Goal: Navigation & Orientation: Find specific page/section

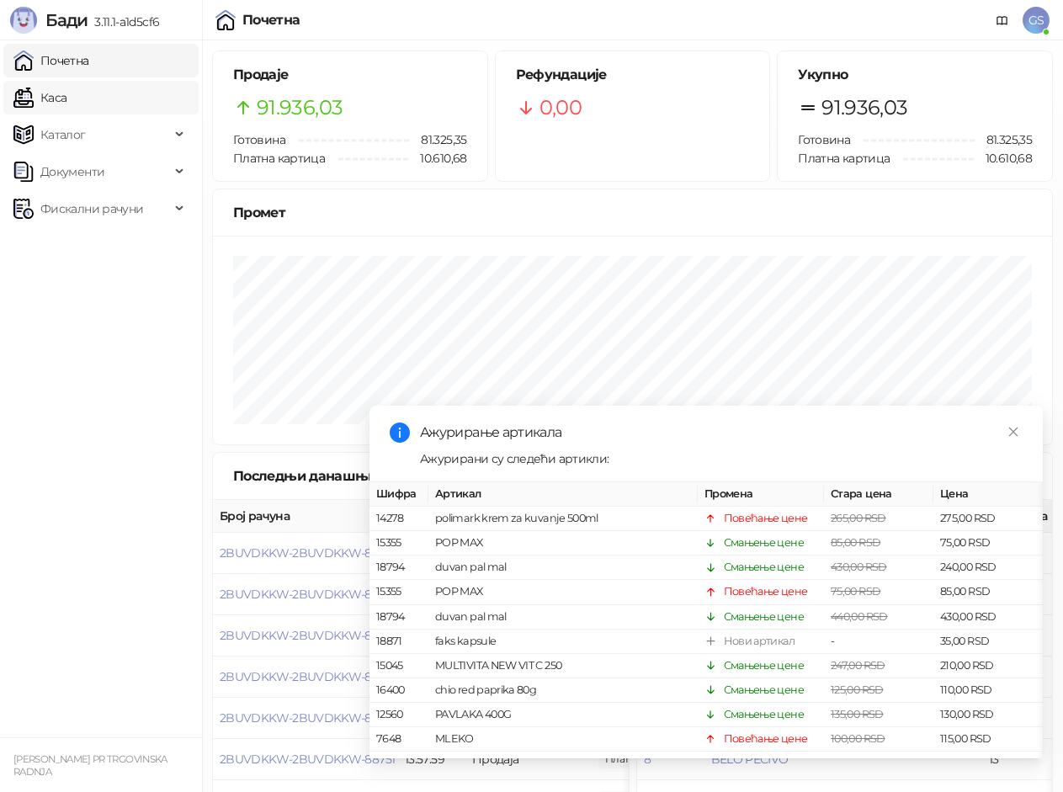
click at [66, 94] on link "Каса" at bounding box center [39, 98] width 53 height 34
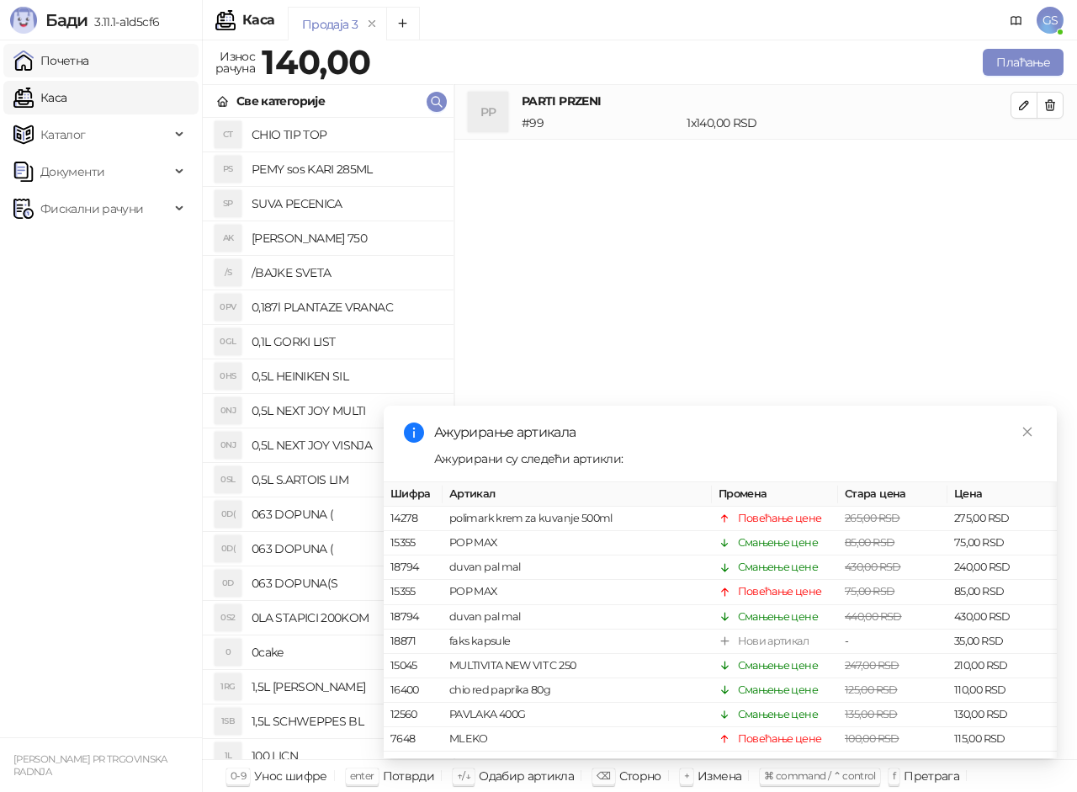
click at [89, 61] on link "Почетна" at bounding box center [51, 61] width 76 height 34
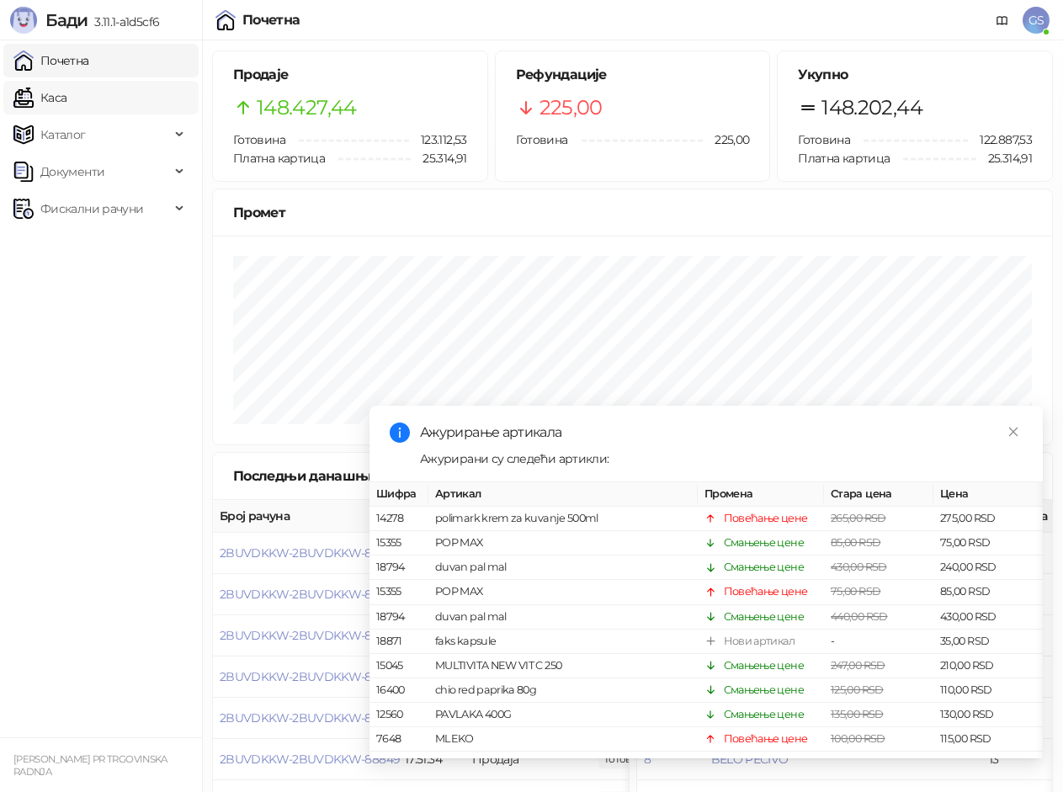
click at [66, 97] on link "Каса" at bounding box center [39, 98] width 53 height 34
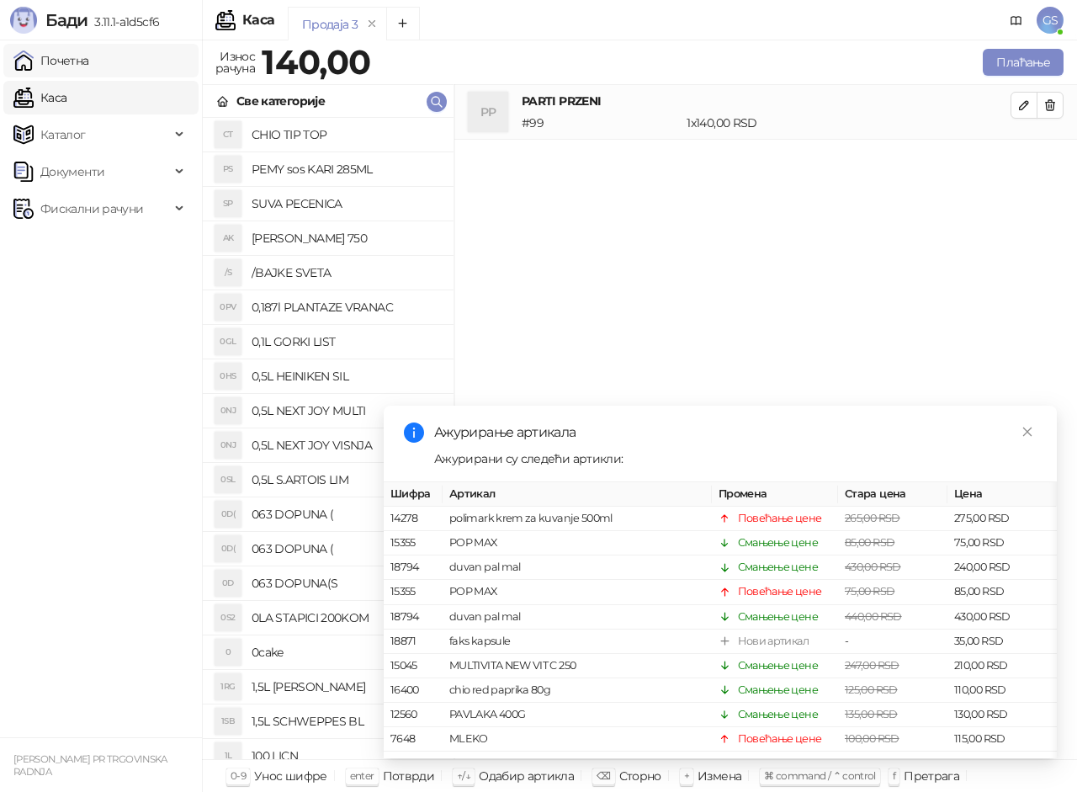
click at [89, 69] on link "Почетна" at bounding box center [51, 61] width 76 height 34
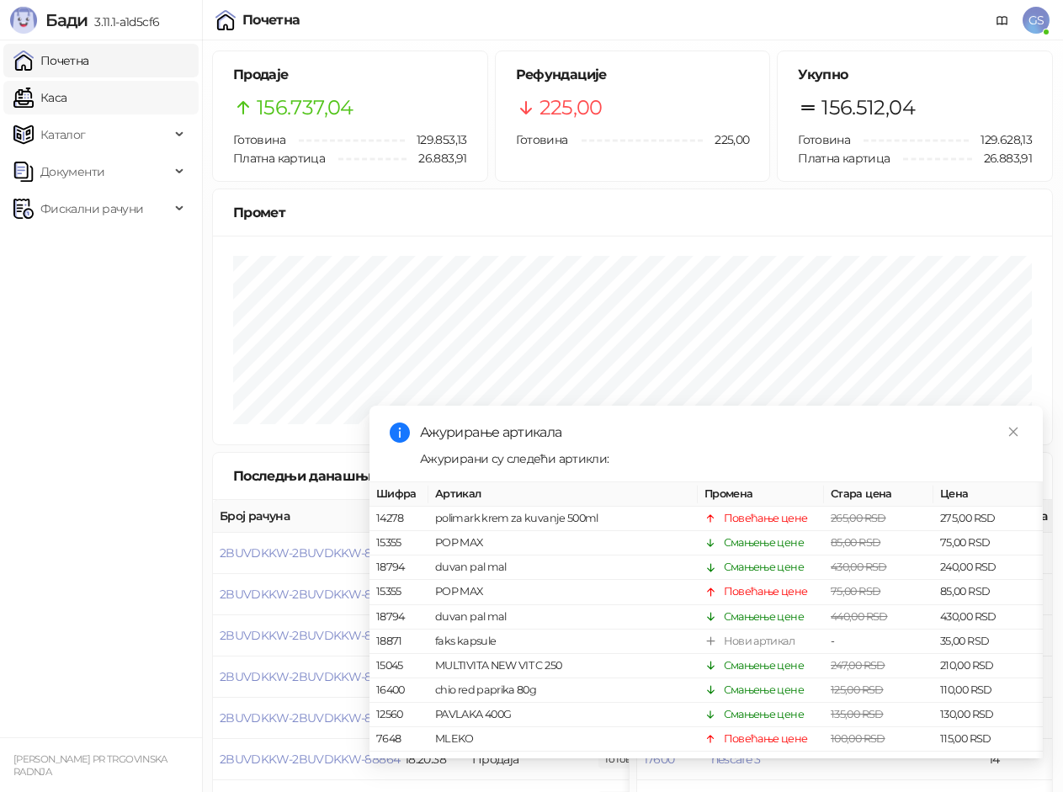
click at [66, 93] on link "Каса" at bounding box center [39, 98] width 53 height 34
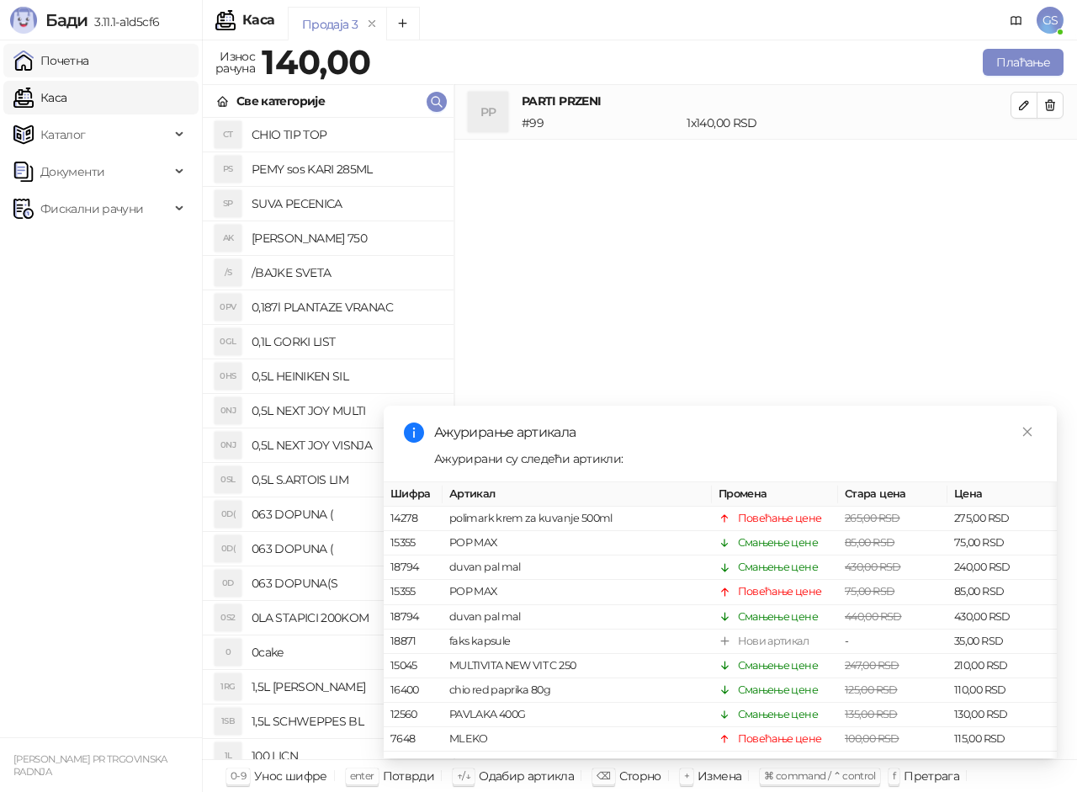
click at [89, 65] on link "Почетна" at bounding box center [51, 61] width 76 height 34
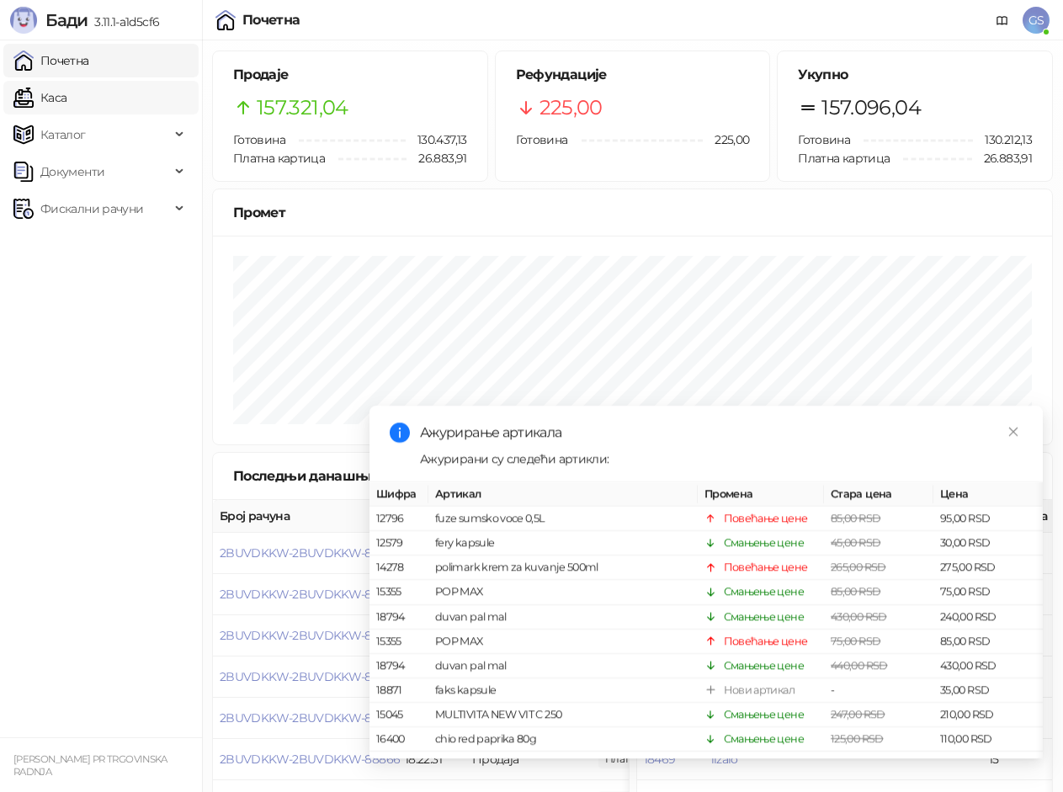
click at [66, 94] on link "Каса" at bounding box center [39, 98] width 53 height 34
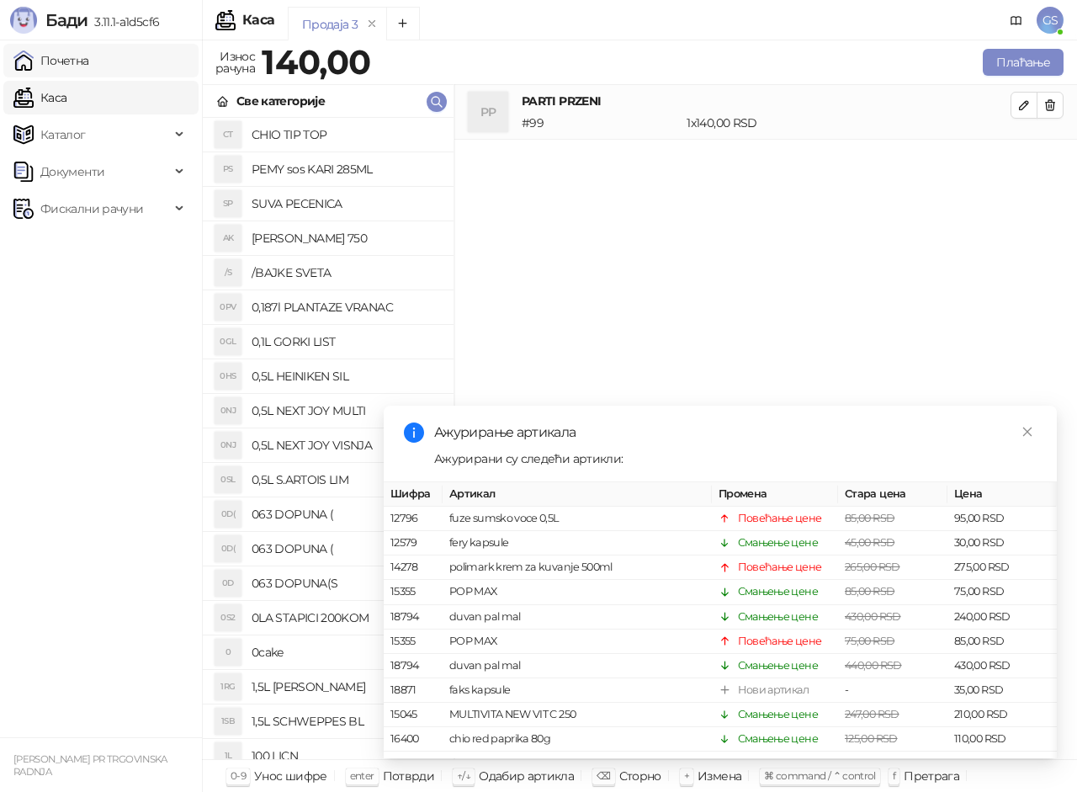
click at [89, 62] on link "Почетна" at bounding box center [51, 61] width 76 height 34
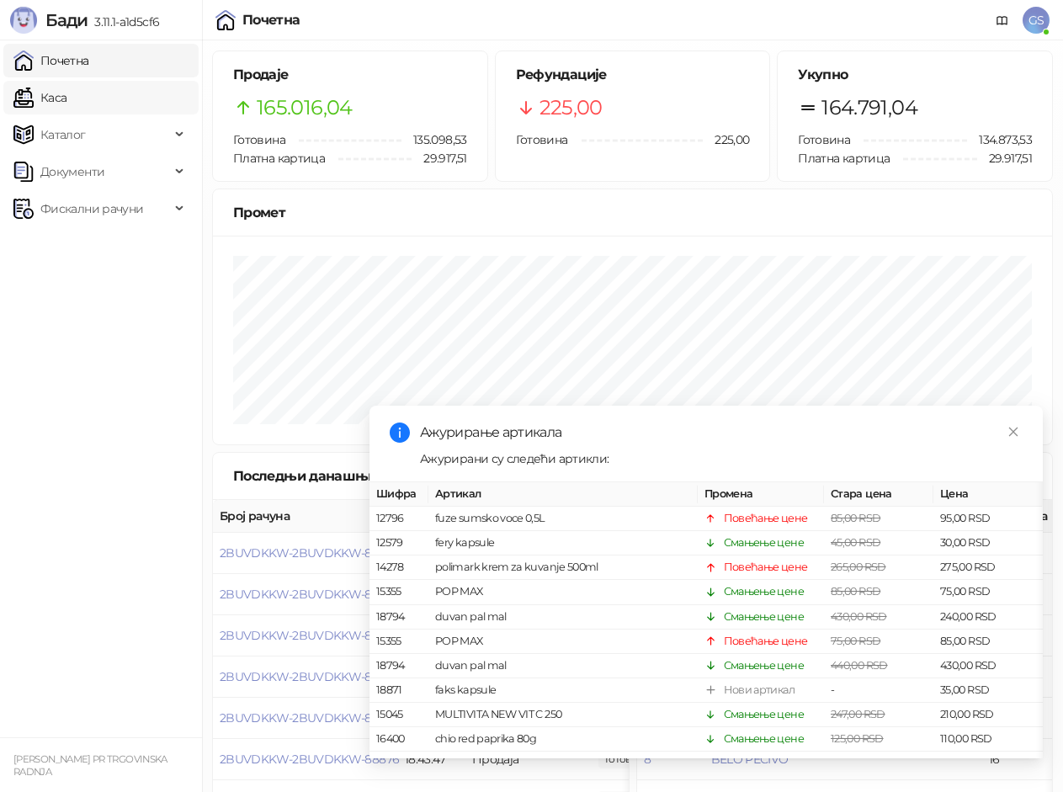
click at [62, 90] on link "Каса" at bounding box center [39, 98] width 53 height 34
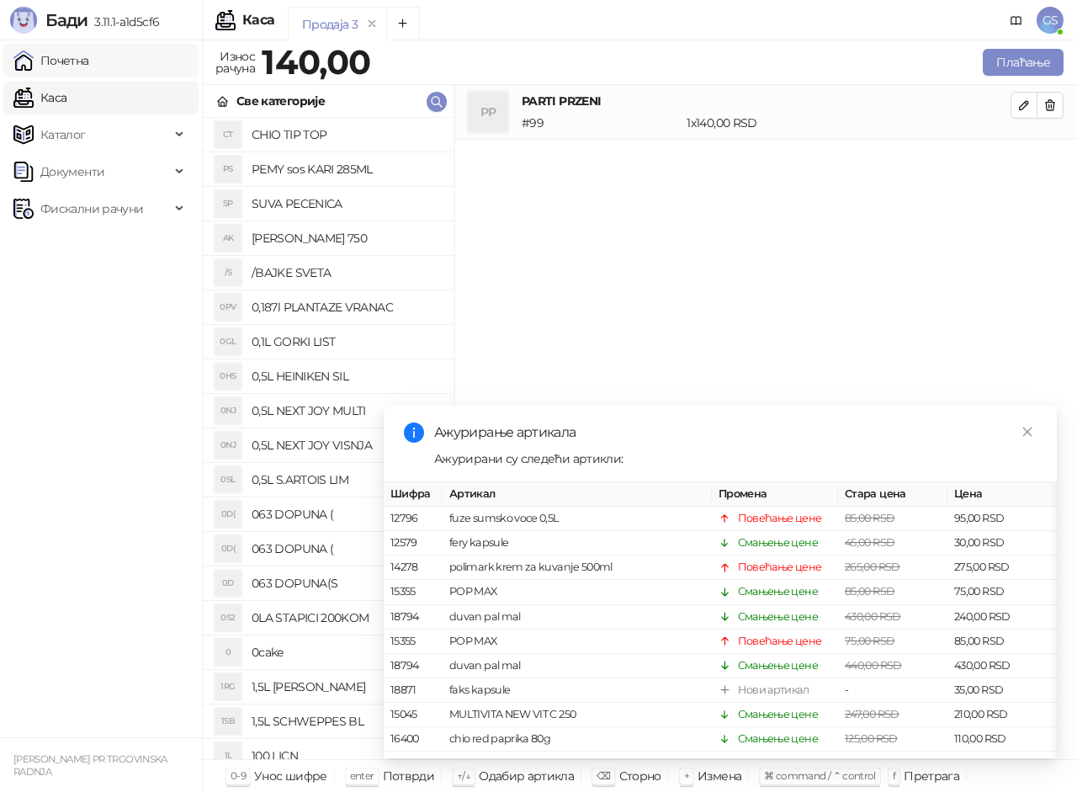
click at [83, 59] on link "Почетна" at bounding box center [51, 61] width 76 height 34
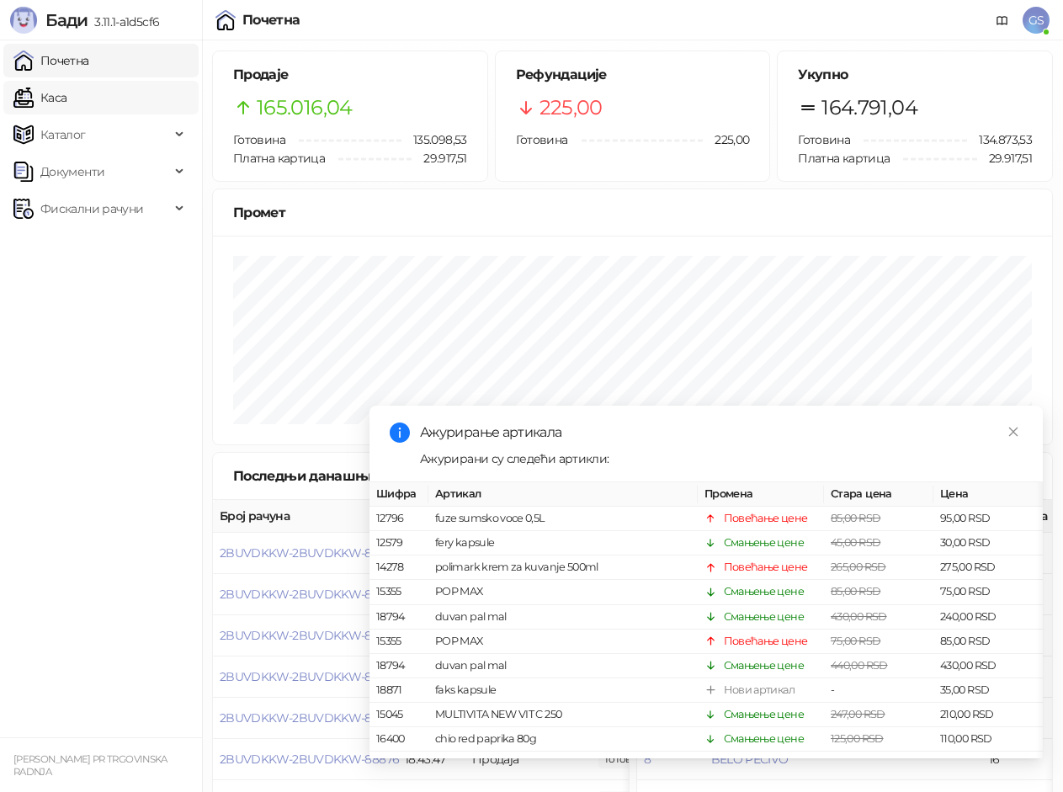
click at [66, 104] on link "Каса" at bounding box center [39, 98] width 53 height 34
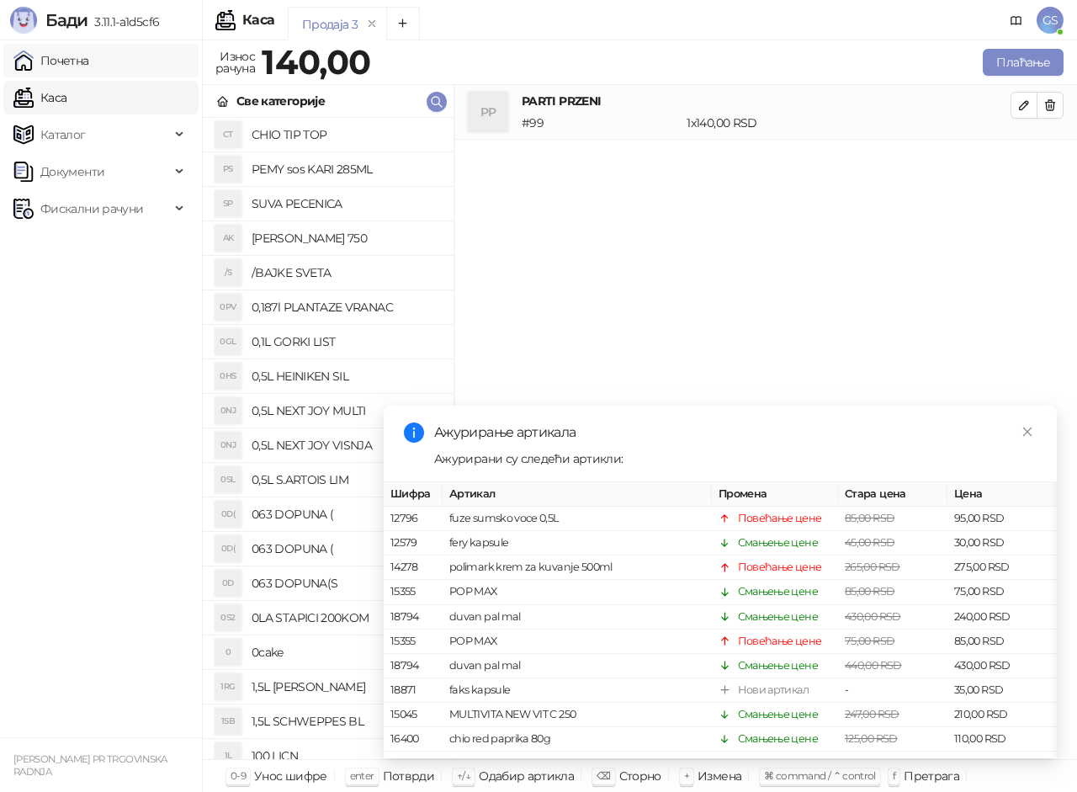
click at [89, 60] on link "Почетна" at bounding box center [51, 61] width 76 height 34
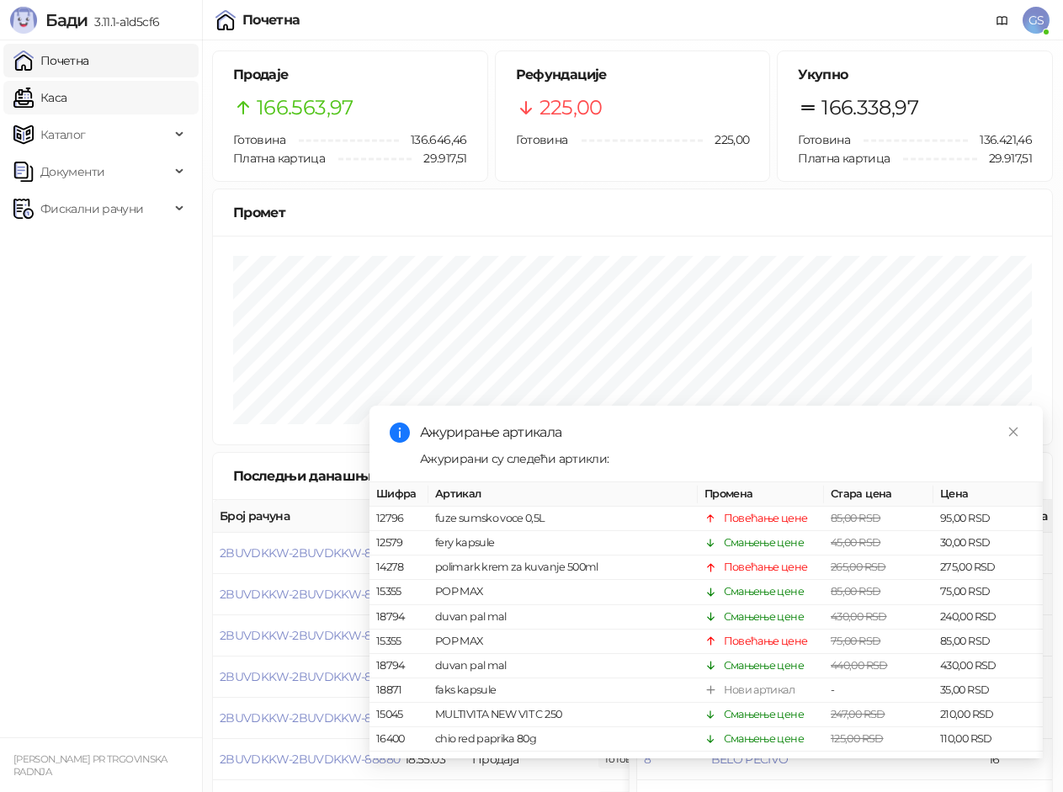
click at [66, 86] on link "Каса" at bounding box center [39, 98] width 53 height 34
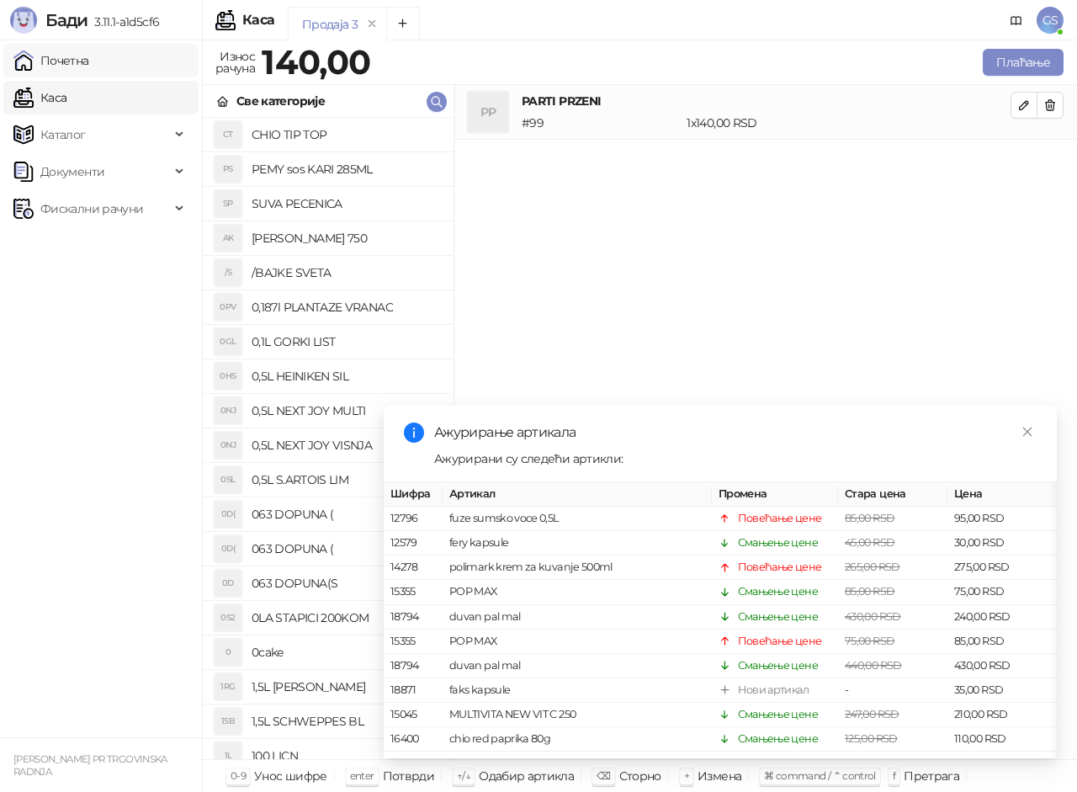
click at [85, 54] on link "Почетна" at bounding box center [51, 61] width 76 height 34
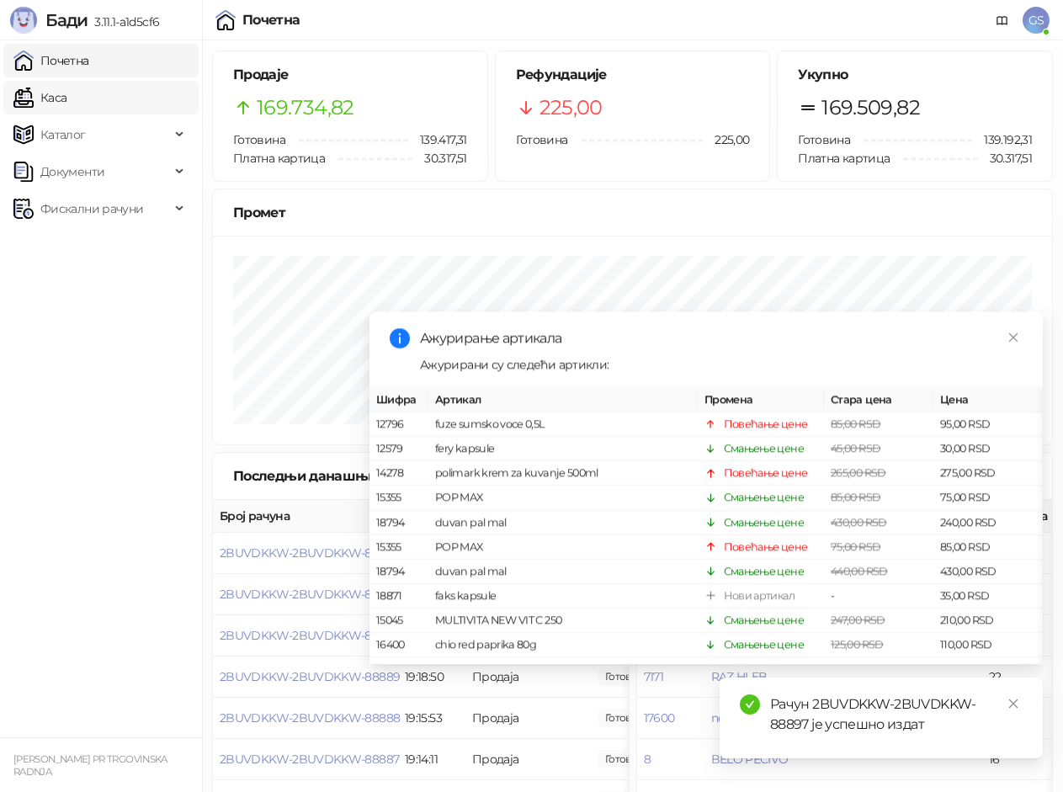
click at [66, 103] on link "Каса" at bounding box center [39, 98] width 53 height 34
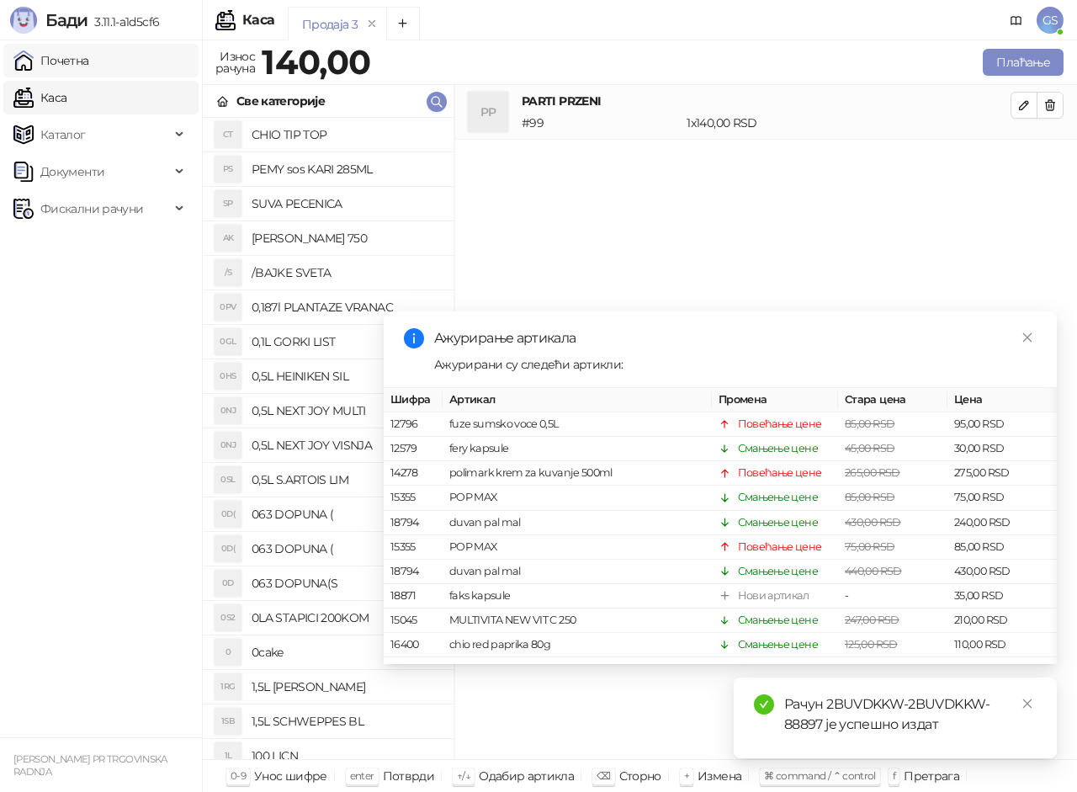
click at [89, 58] on link "Почетна" at bounding box center [51, 61] width 76 height 34
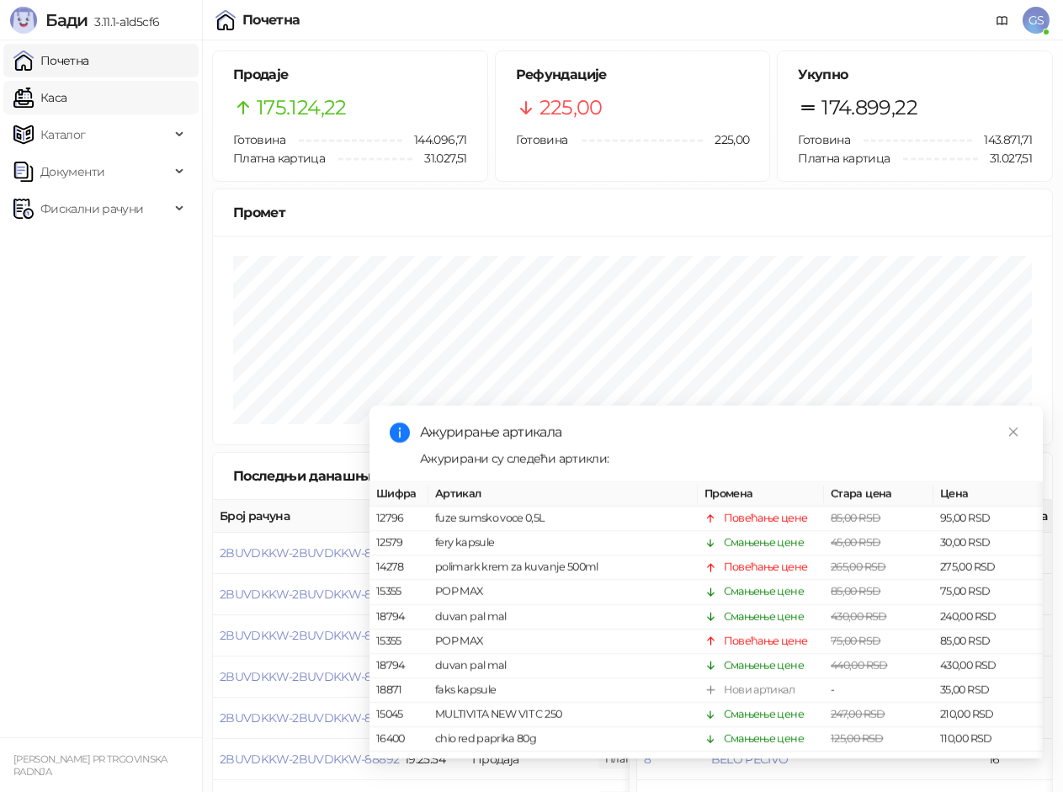
click at [66, 90] on link "Каса" at bounding box center [39, 98] width 53 height 34
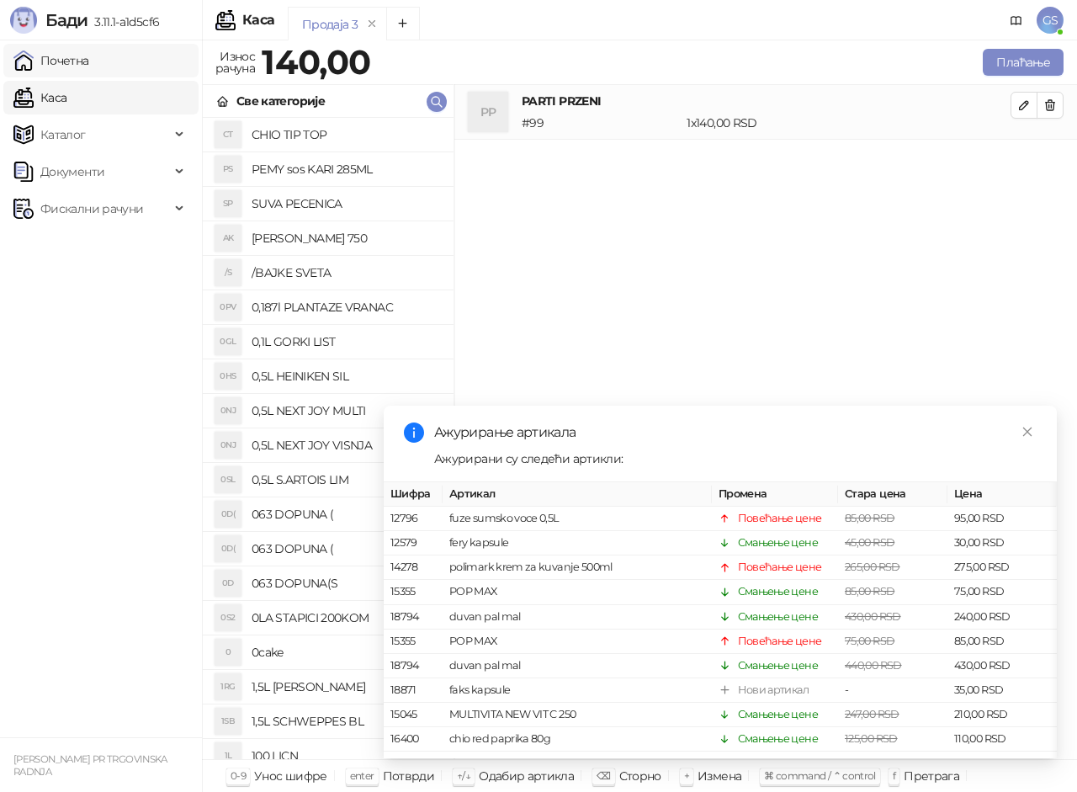
click at [89, 67] on link "Почетна" at bounding box center [51, 61] width 76 height 34
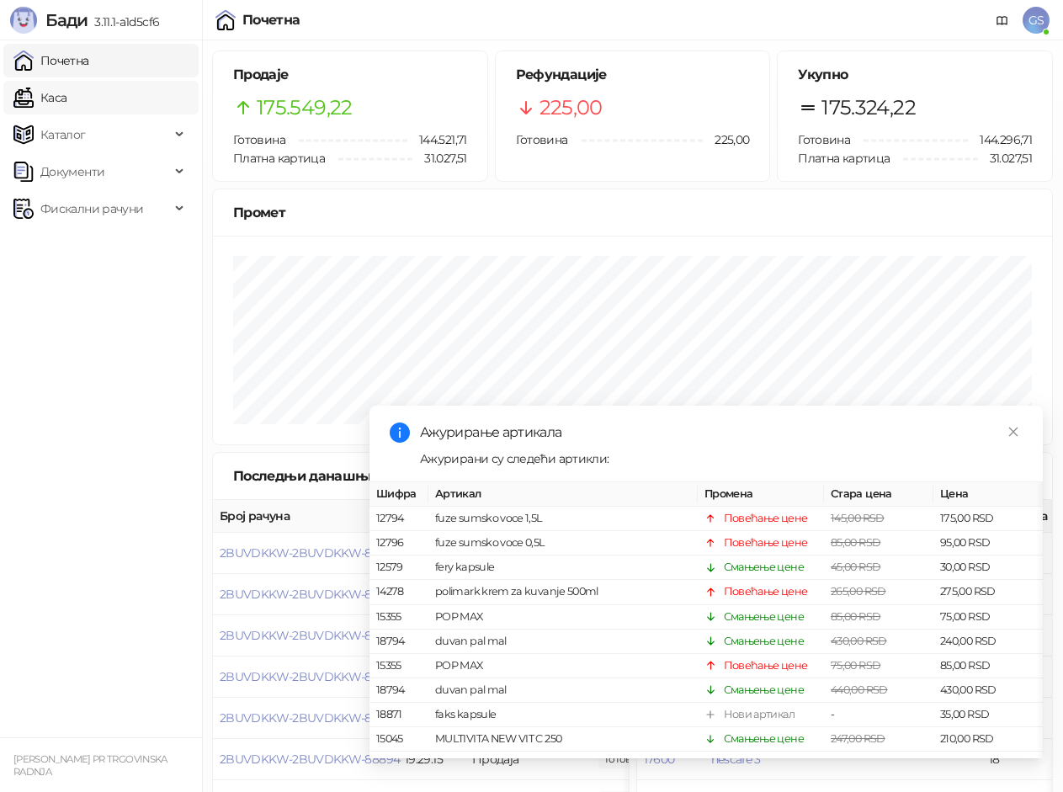
click at [66, 102] on link "Каса" at bounding box center [39, 98] width 53 height 34
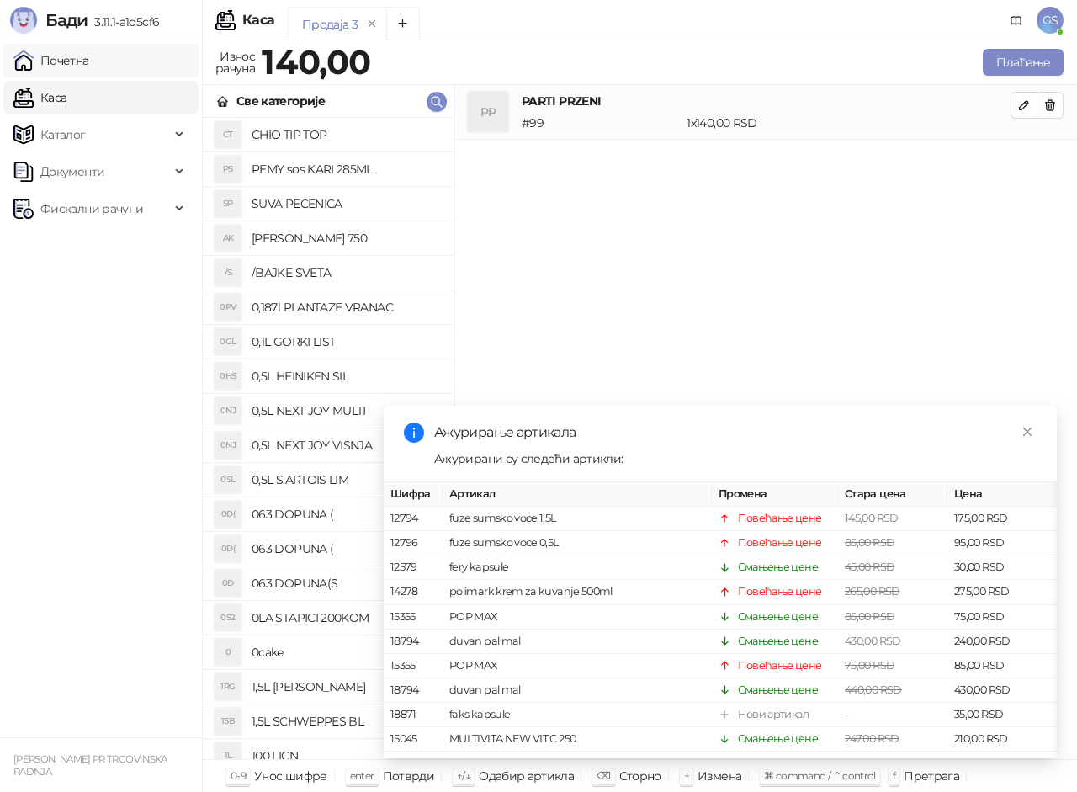
click at [89, 65] on link "Почетна" at bounding box center [51, 61] width 76 height 34
